Goal: Information Seeking & Learning: Compare options

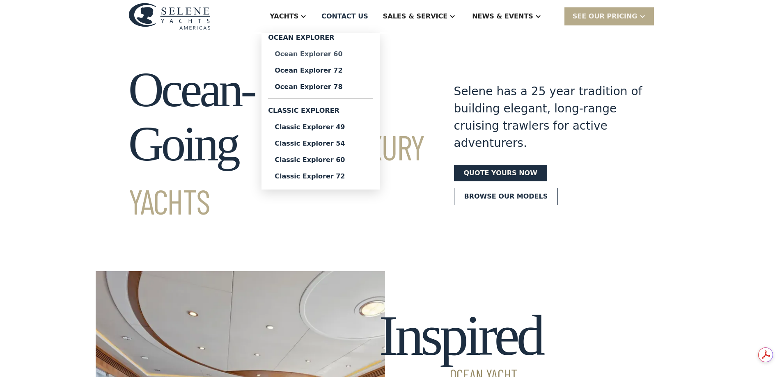
click at [343, 53] on div "Ocean Explorer 60" at bounding box center [321, 54] width 92 height 7
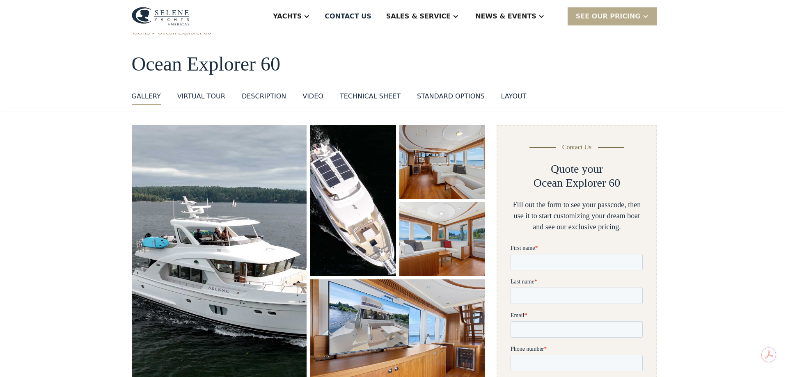
scroll to position [41, 0]
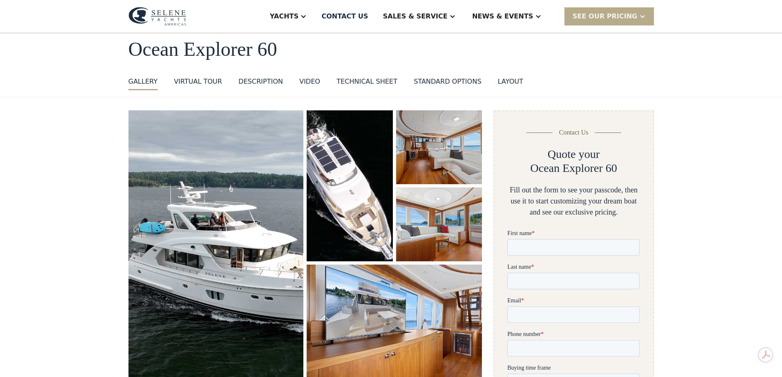
click at [433, 168] on img "open lightbox" at bounding box center [439, 147] width 86 height 74
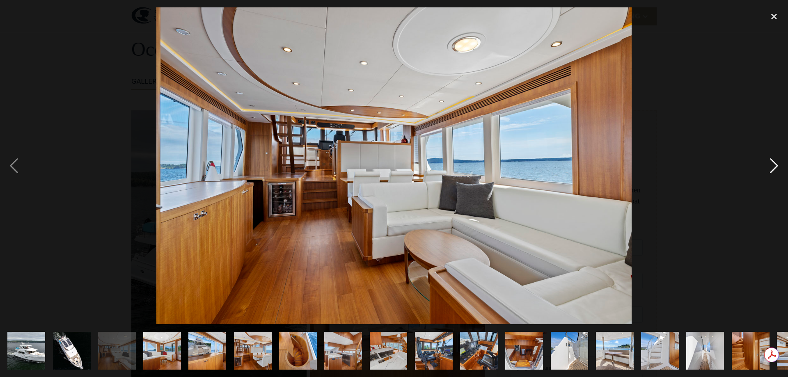
click at [775, 165] on div "next image" at bounding box center [774, 165] width 28 height 317
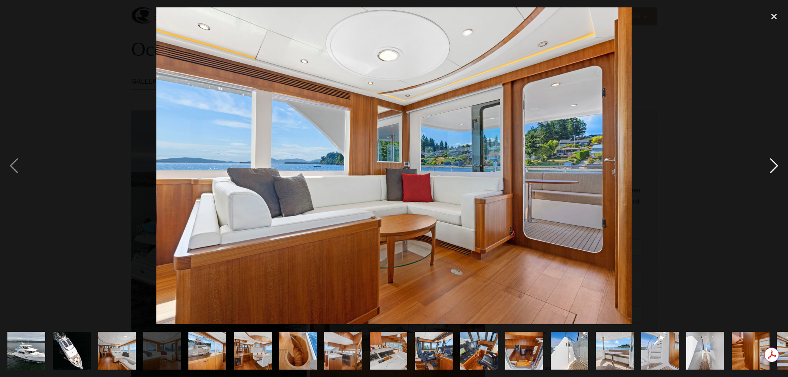
click at [775, 165] on div "next image" at bounding box center [774, 165] width 28 height 317
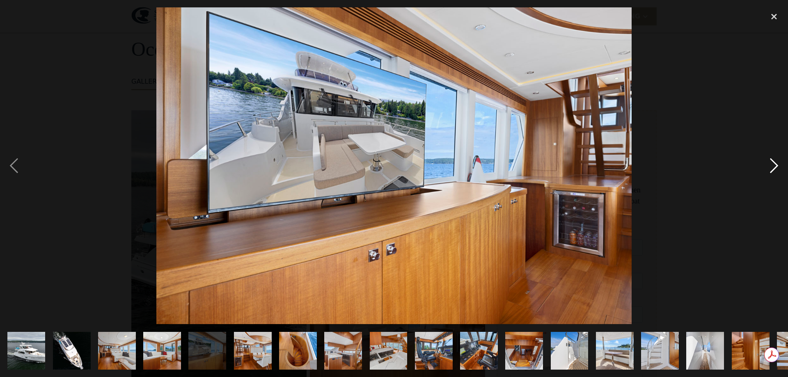
click at [775, 165] on div "next image" at bounding box center [774, 165] width 28 height 317
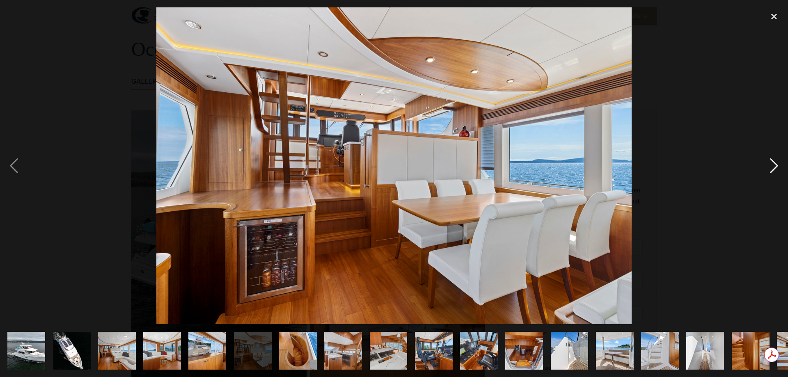
click at [775, 165] on div "next image" at bounding box center [774, 165] width 28 height 317
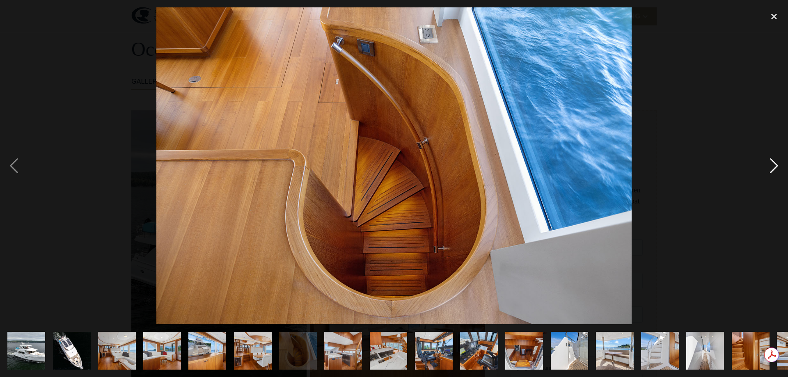
click at [775, 165] on div "next image" at bounding box center [774, 165] width 28 height 317
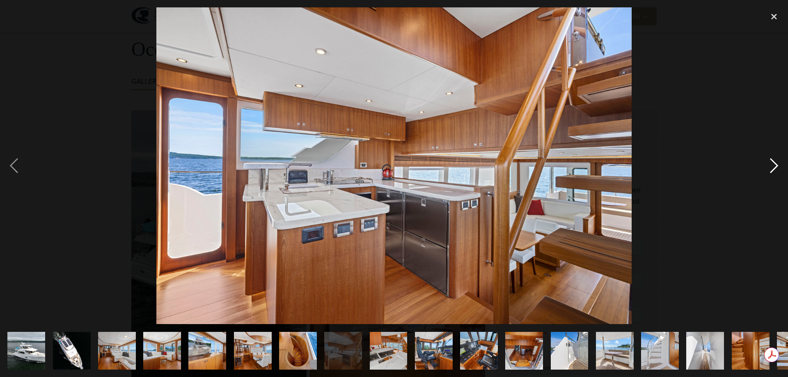
click at [775, 165] on div "next image" at bounding box center [774, 165] width 28 height 317
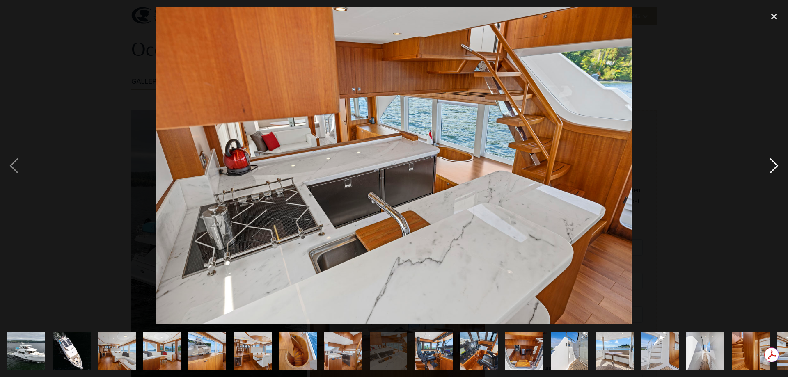
click at [775, 165] on div "next image" at bounding box center [774, 165] width 28 height 317
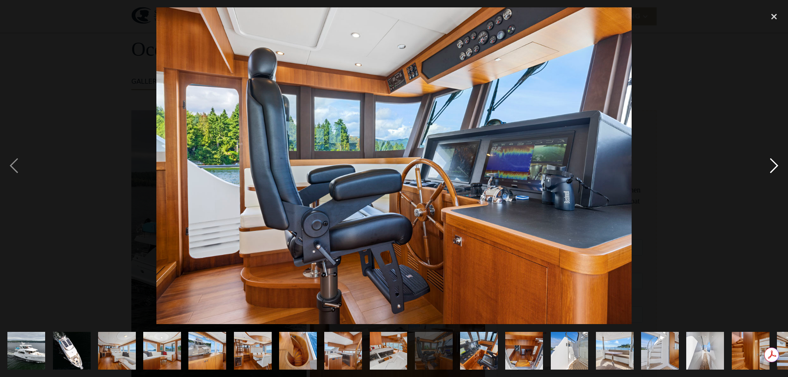
click at [775, 165] on div "next image" at bounding box center [774, 165] width 28 height 317
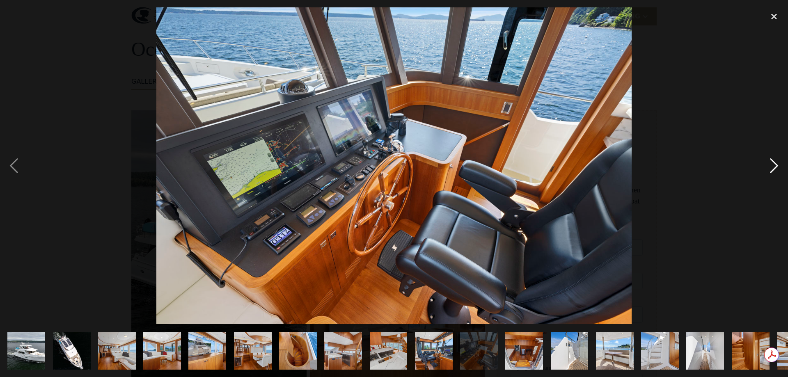
click at [775, 165] on div "next image" at bounding box center [774, 165] width 28 height 317
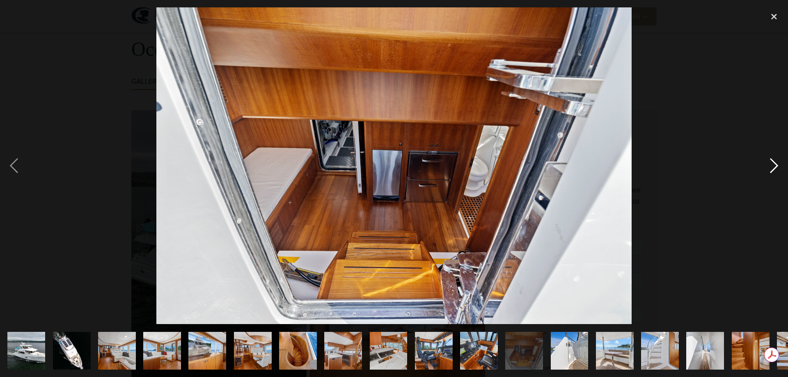
click at [775, 165] on div "next image" at bounding box center [774, 165] width 28 height 317
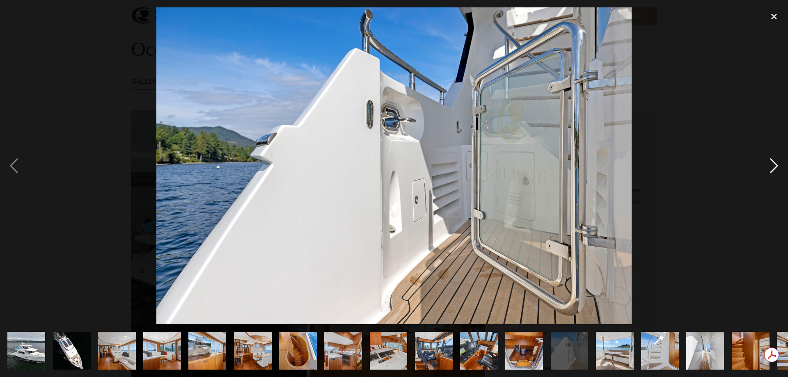
click at [775, 165] on div "next image" at bounding box center [774, 165] width 28 height 317
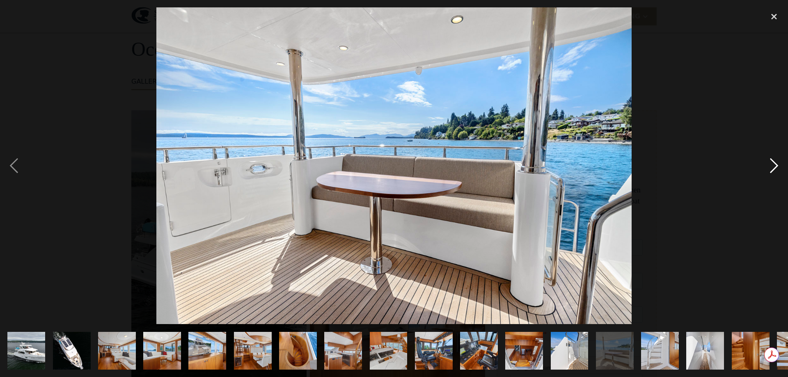
click at [775, 165] on div "next image" at bounding box center [774, 165] width 28 height 317
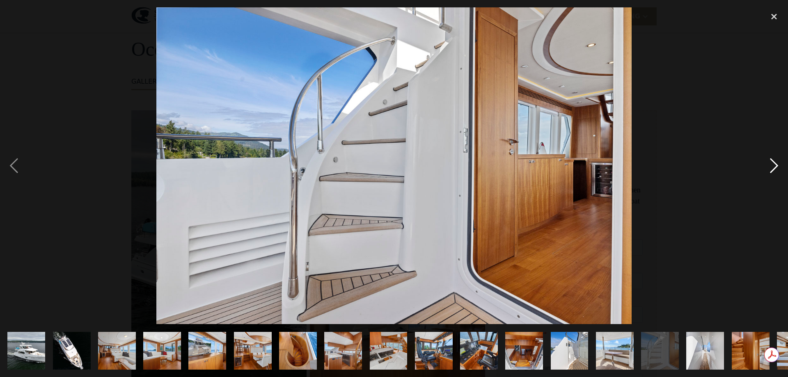
click at [775, 165] on div "next image" at bounding box center [774, 165] width 28 height 317
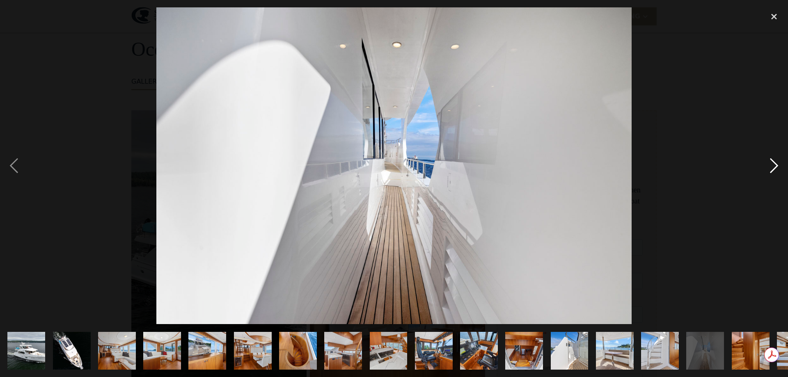
click at [775, 165] on div "next image" at bounding box center [774, 165] width 28 height 317
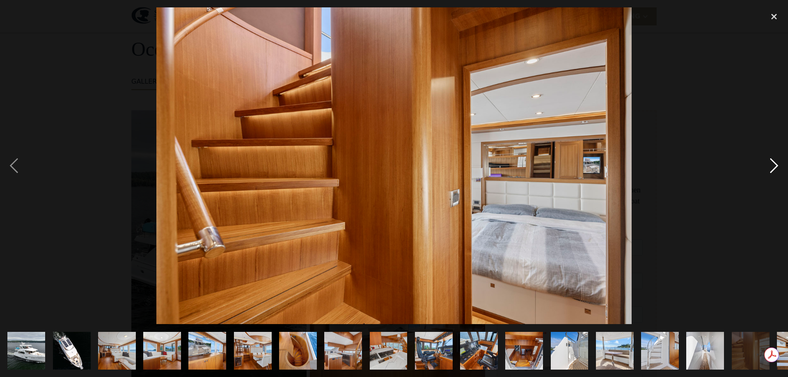
click at [775, 165] on div "next image" at bounding box center [774, 165] width 28 height 317
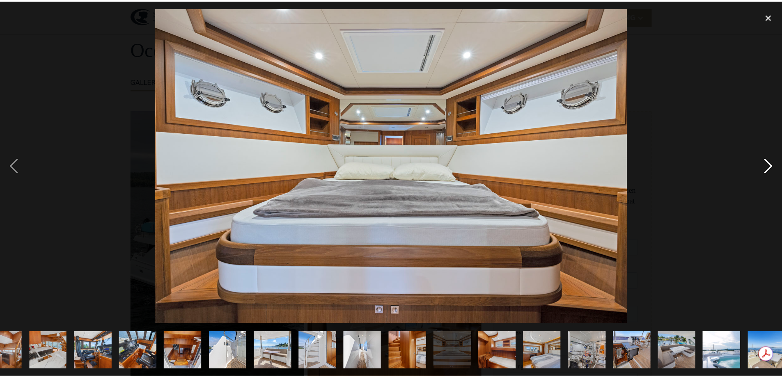
scroll to position [0, 351]
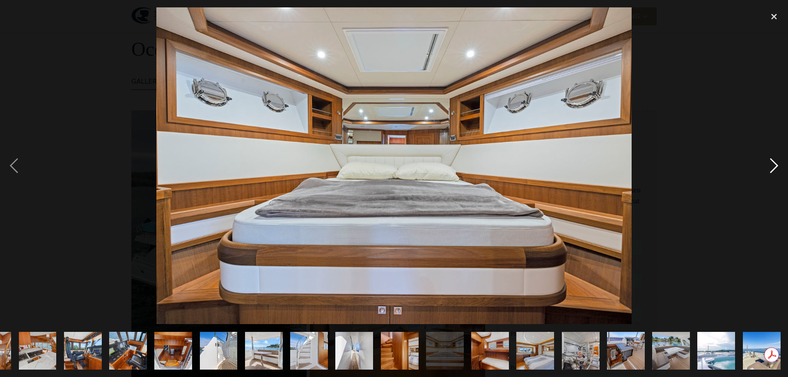
click at [775, 165] on div "next image" at bounding box center [774, 165] width 28 height 317
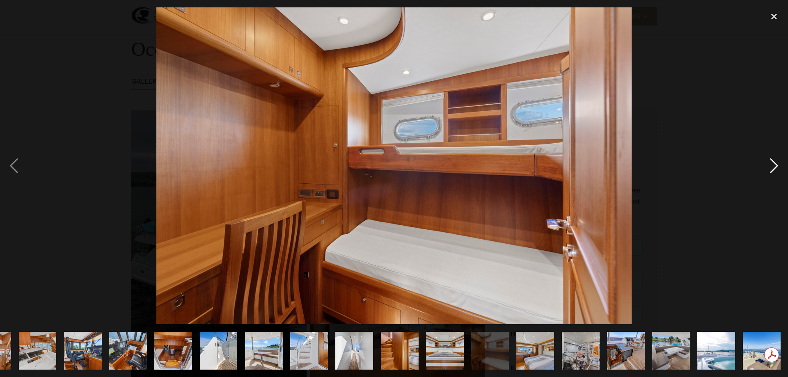
click at [775, 165] on div "next image" at bounding box center [774, 165] width 28 height 317
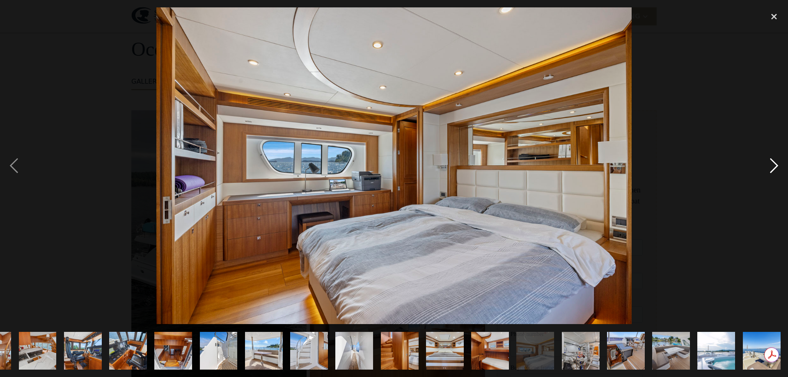
click at [775, 165] on div "next image" at bounding box center [774, 165] width 28 height 317
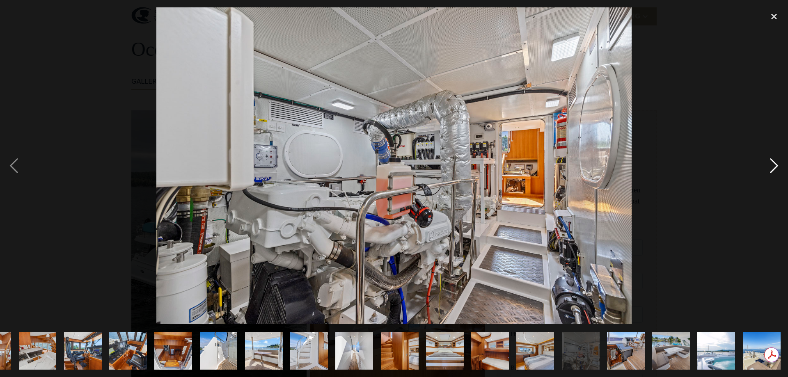
click at [775, 165] on div "next image" at bounding box center [774, 165] width 28 height 317
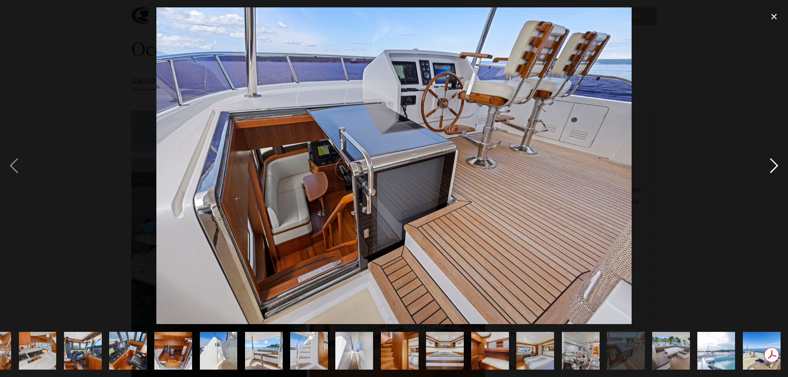
click at [775, 165] on div "next image" at bounding box center [774, 165] width 28 height 317
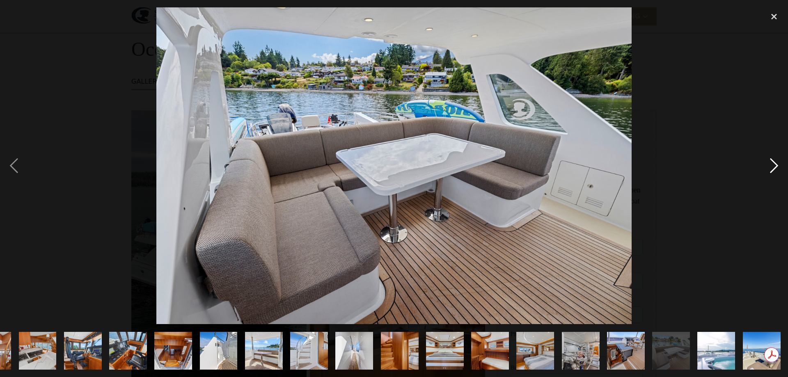
click at [775, 165] on div "next image" at bounding box center [774, 165] width 28 height 317
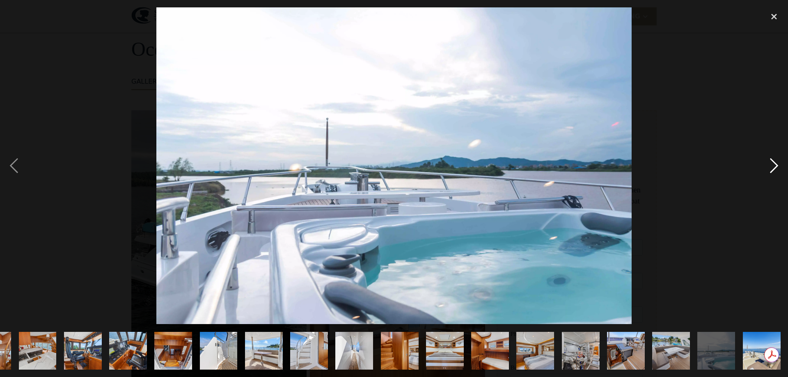
click at [775, 165] on div "next image" at bounding box center [774, 165] width 28 height 317
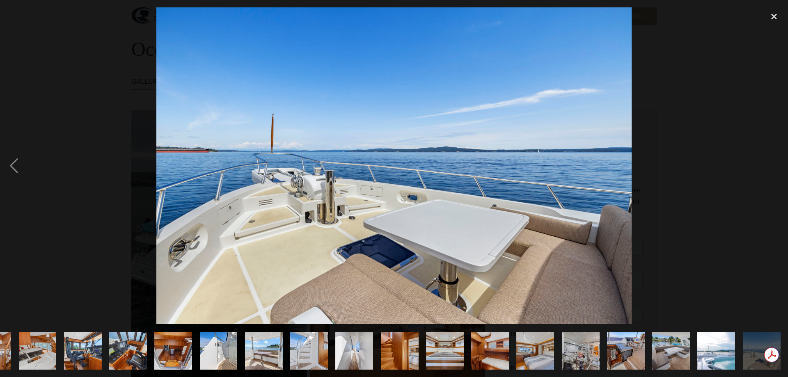
click at [775, 165] on div "next image" at bounding box center [774, 165] width 28 height 317
click at [774, 15] on div "close lightbox" at bounding box center [774, 16] width 28 height 18
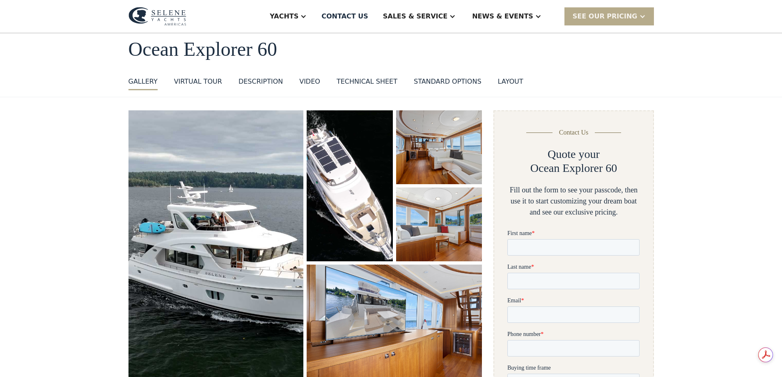
scroll to position [0, 0]
click at [261, 78] on div "DESCRIPTION" at bounding box center [260, 82] width 44 height 10
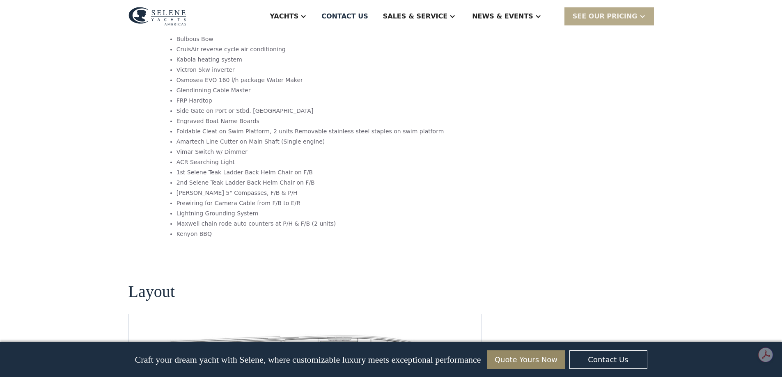
scroll to position [1711, 0]
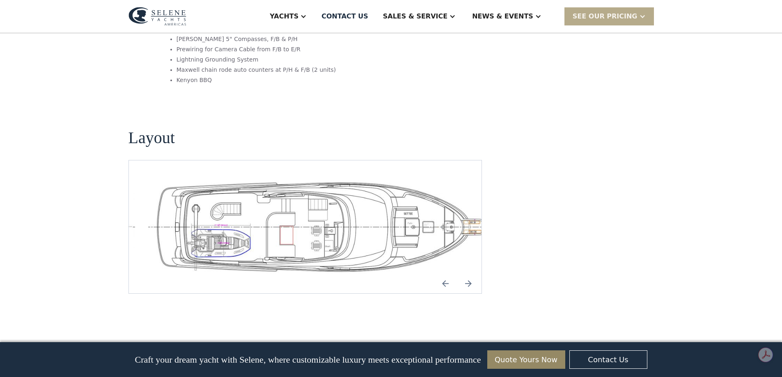
click at [467, 274] on img "Next slide" at bounding box center [468, 284] width 20 height 20
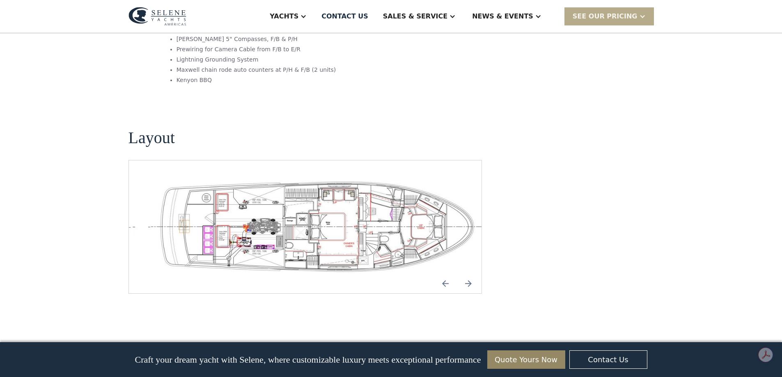
click at [470, 274] on img "Next slide" at bounding box center [468, 284] width 20 height 20
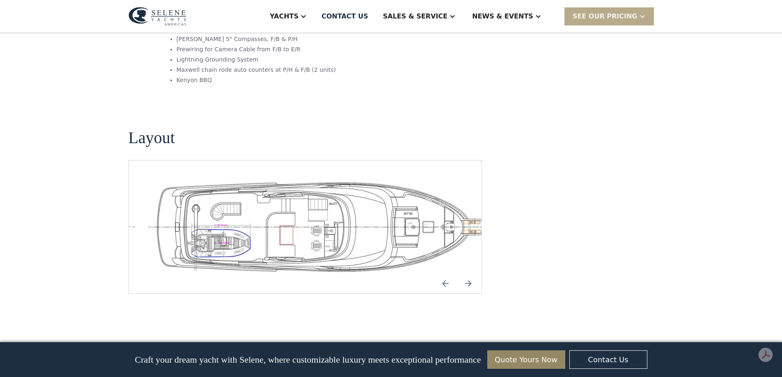
click at [470, 274] on img "Next slide" at bounding box center [468, 284] width 20 height 20
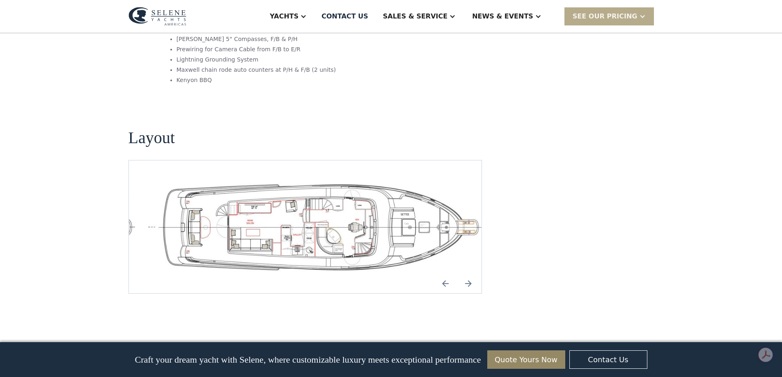
click at [468, 274] on img "Next slide" at bounding box center [468, 284] width 20 height 20
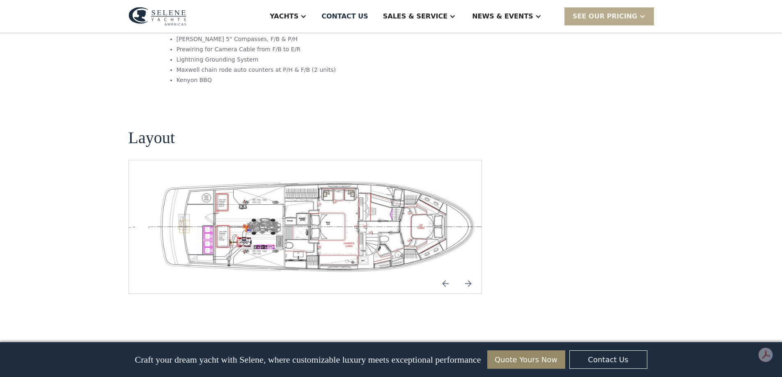
click at [468, 274] on img "Next slide" at bounding box center [468, 284] width 20 height 20
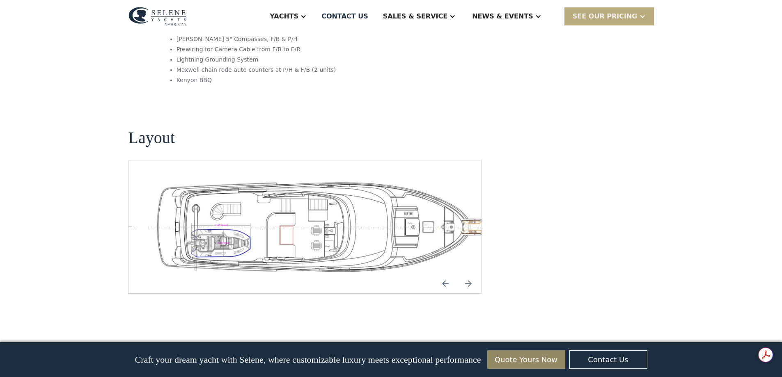
click at [637, 16] on div "SEE Our Pricing" at bounding box center [608, 16] width 89 height 18
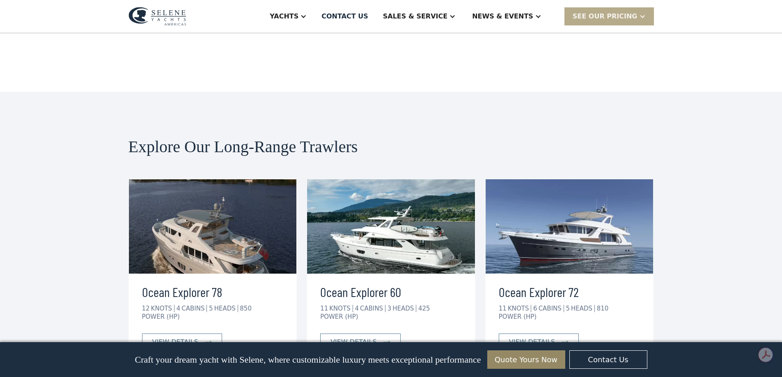
scroll to position [1998, 0]
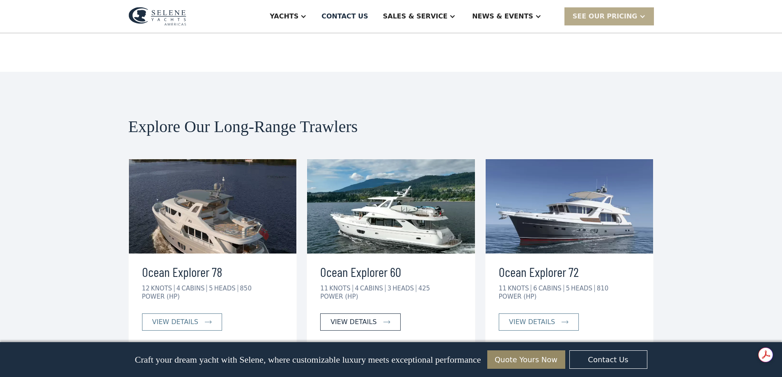
click at [377, 314] on link "view details" at bounding box center [360, 322] width 80 height 17
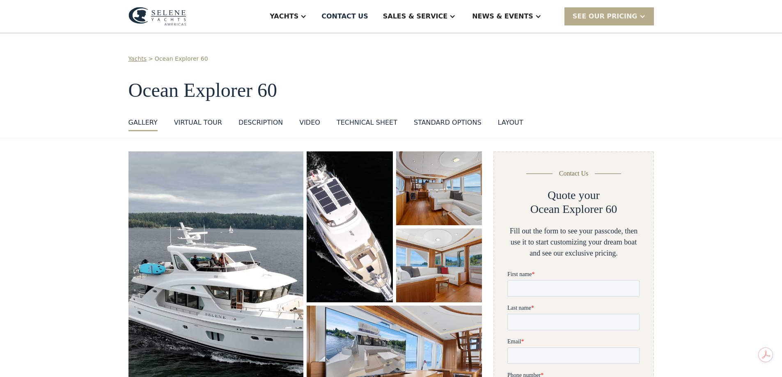
click at [349, 126] on div "Technical sheet" at bounding box center [367, 123] width 61 height 10
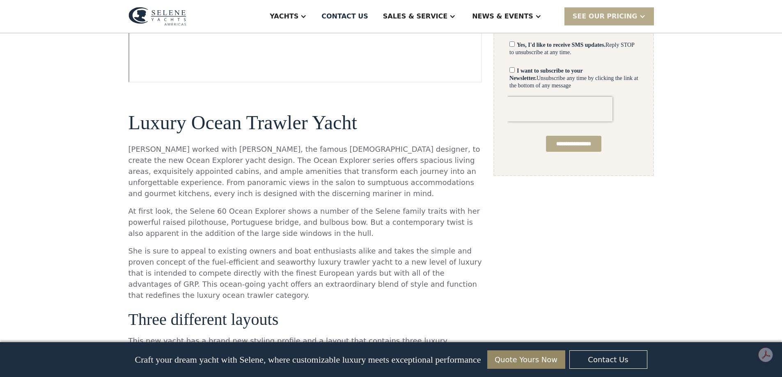
scroll to position [559, 0]
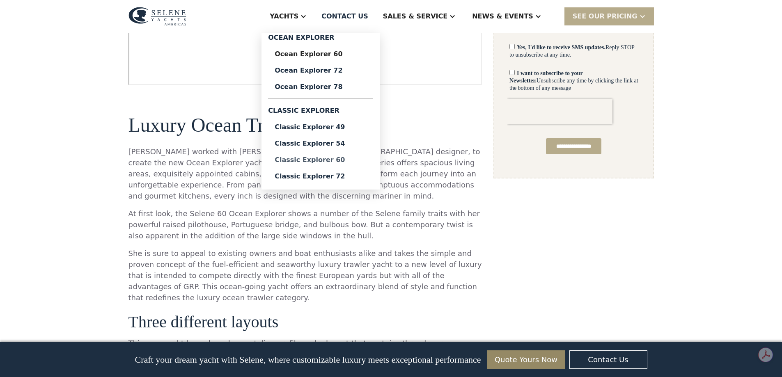
click at [362, 160] on div "Classic Explorer 60" at bounding box center [321, 160] width 92 height 7
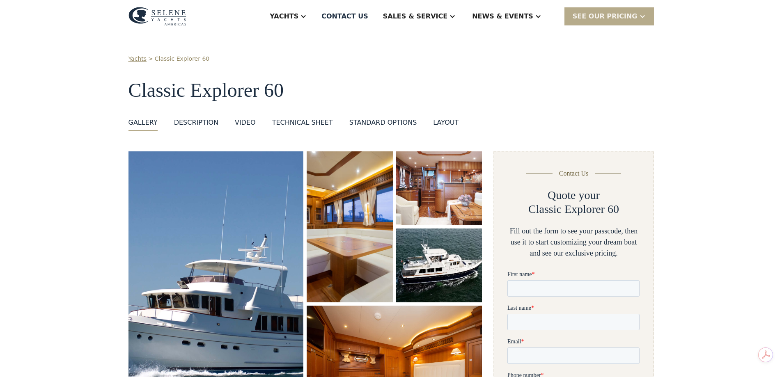
click at [374, 123] on div "standard options" at bounding box center [383, 123] width 68 height 10
click at [204, 124] on div "DESCRIPTION" at bounding box center [196, 123] width 44 height 10
click at [296, 125] on div "Technical sheet" at bounding box center [302, 123] width 61 height 10
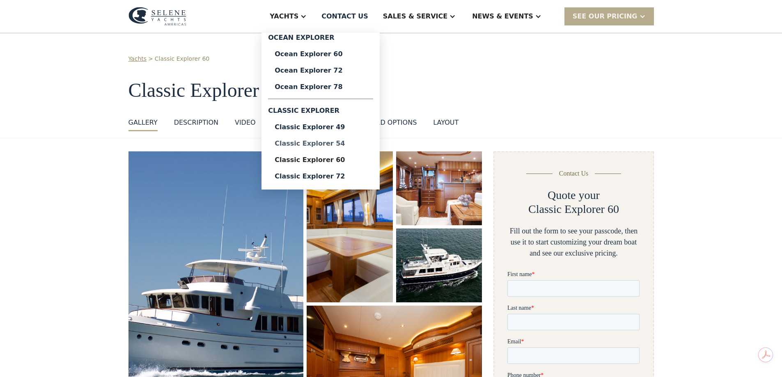
click at [365, 143] on div "Classic Explorer 54" at bounding box center [321, 143] width 92 height 7
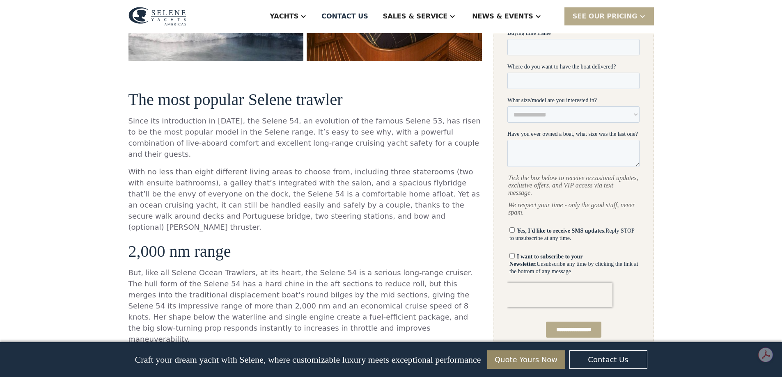
scroll to position [369, 0]
